Goal: Information Seeking & Learning: Learn about a topic

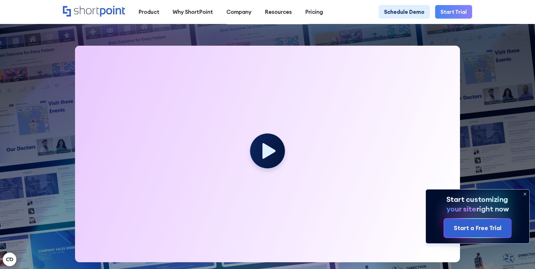
scroll to position [141, 0]
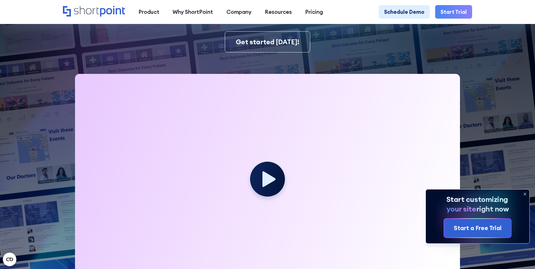
click at [524, 193] on icon at bounding box center [525, 194] width 9 height 9
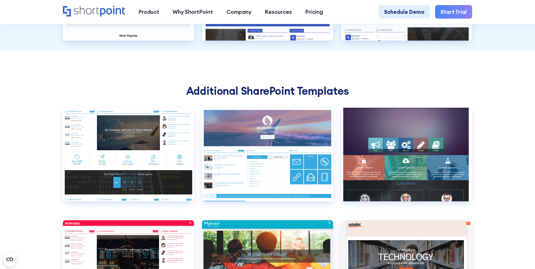
scroll to position [1862, 0]
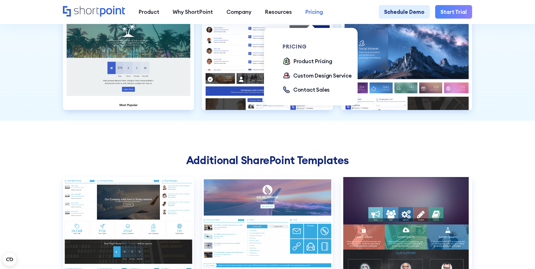
click at [317, 15] on div "Pricing" at bounding box center [314, 12] width 18 height 8
click at [308, 63] on div "Product Pricing" at bounding box center [312, 61] width 39 height 8
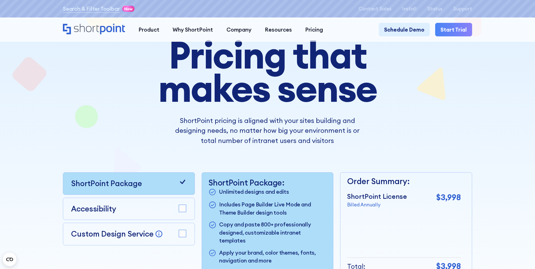
scroll to position [113, 0]
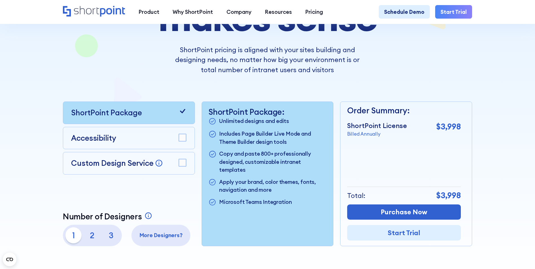
click at [183, 138] on rect at bounding box center [182, 137] width 7 height 7
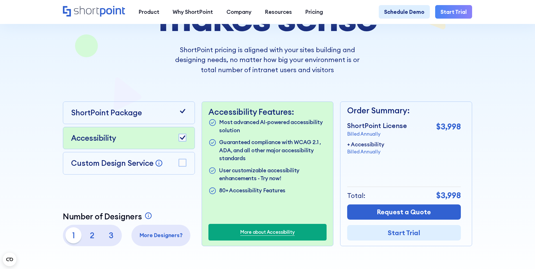
click at [184, 166] on rect at bounding box center [182, 162] width 7 height 7
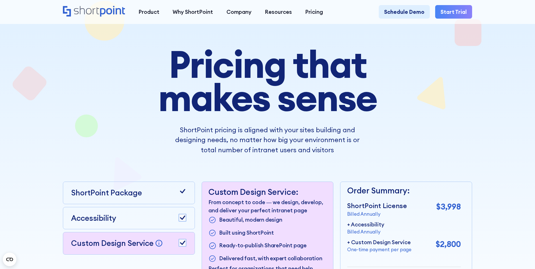
scroll to position [0, 0]
